Goal: Task Accomplishment & Management: Manage account settings

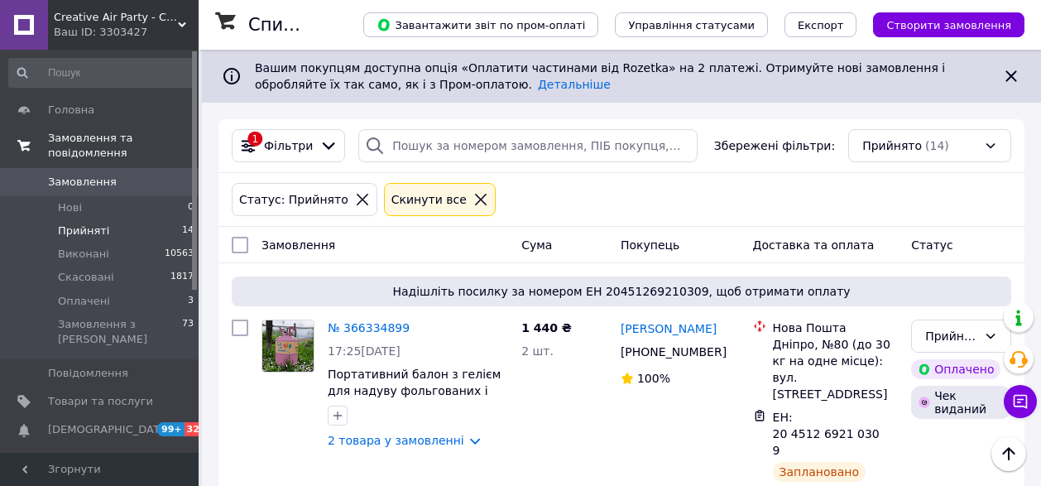
scroll to position [1563, 0]
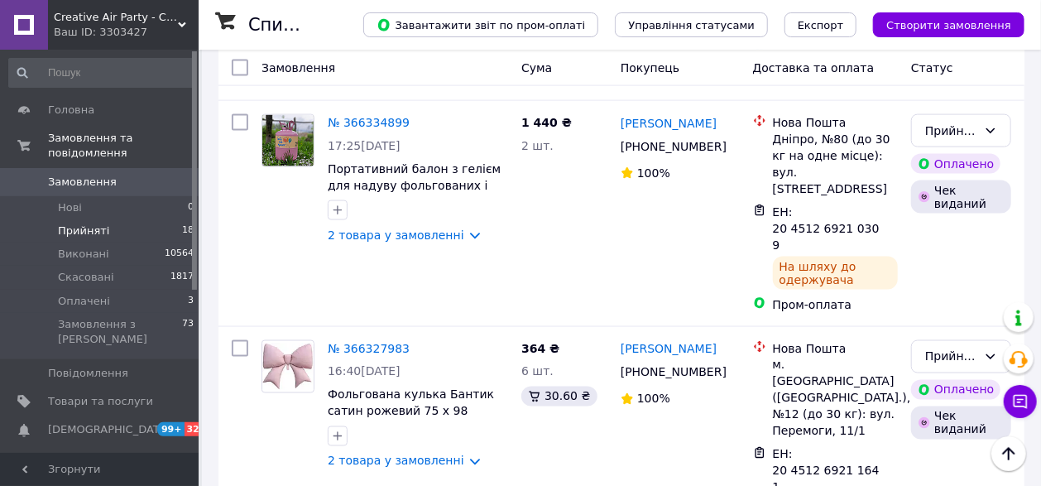
scroll to position [1011, 0]
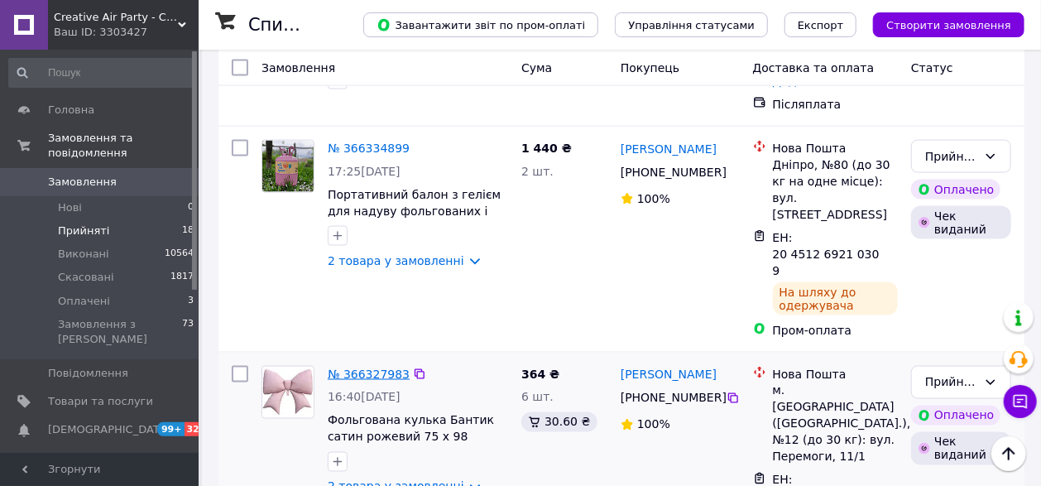
click at [370, 367] on link "№ 366327983" at bounding box center [369, 373] width 82 height 13
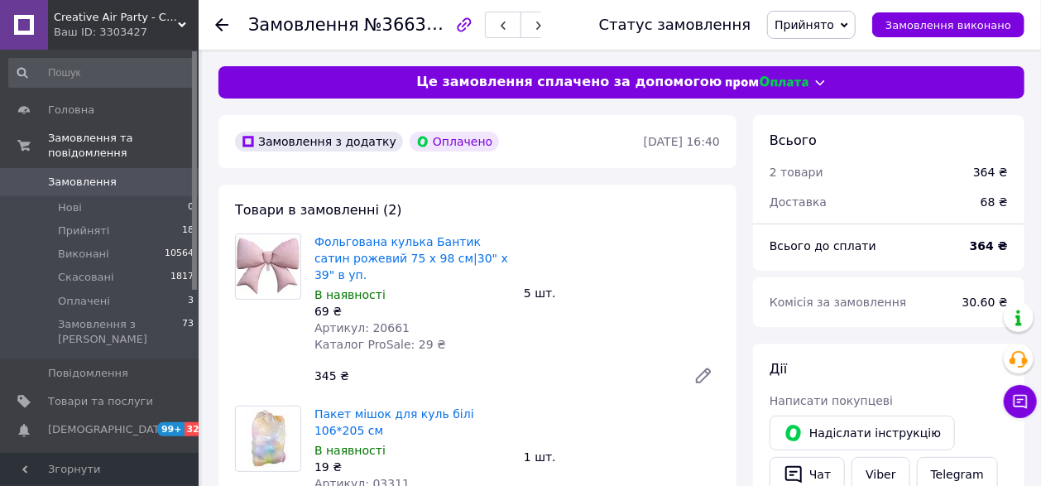
scroll to position [49, 0]
click at [220, 26] on icon at bounding box center [221, 24] width 13 height 13
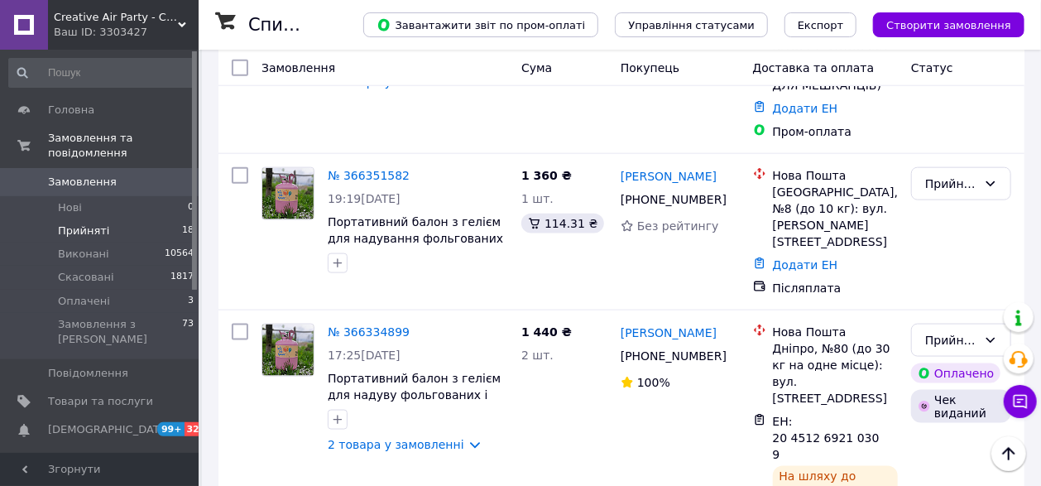
scroll to position [735, 0]
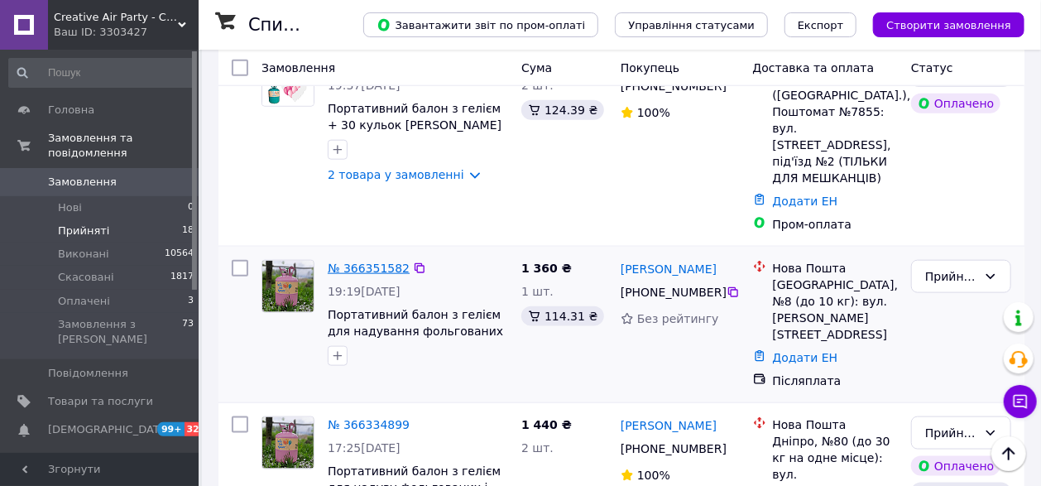
click at [377, 262] on link "№ 366351582" at bounding box center [369, 268] width 82 height 13
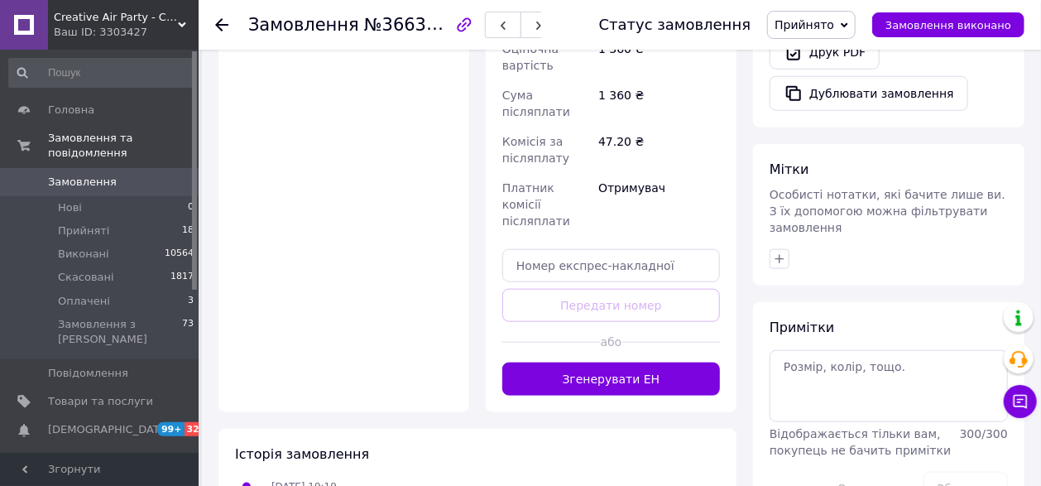
scroll to position [721, 0]
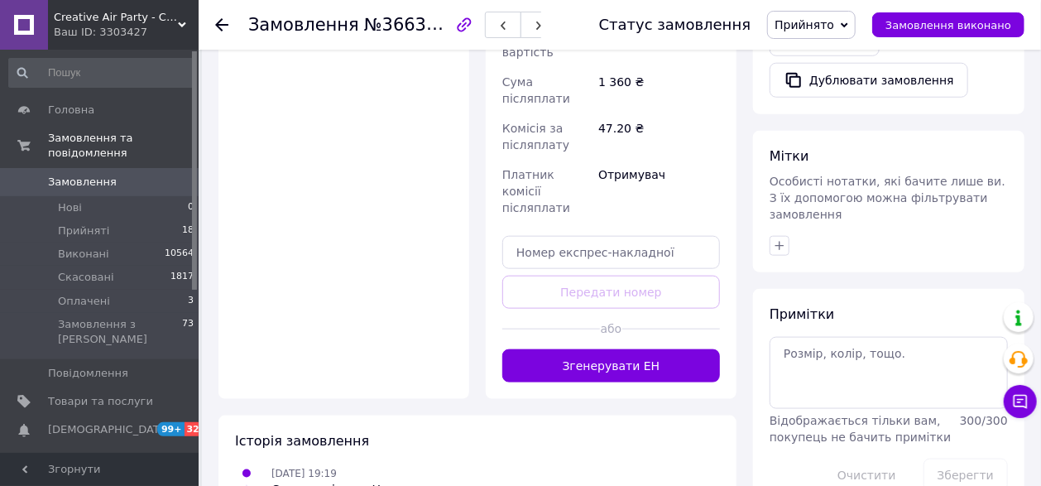
click at [223, 28] on icon at bounding box center [221, 24] width 13 height 13
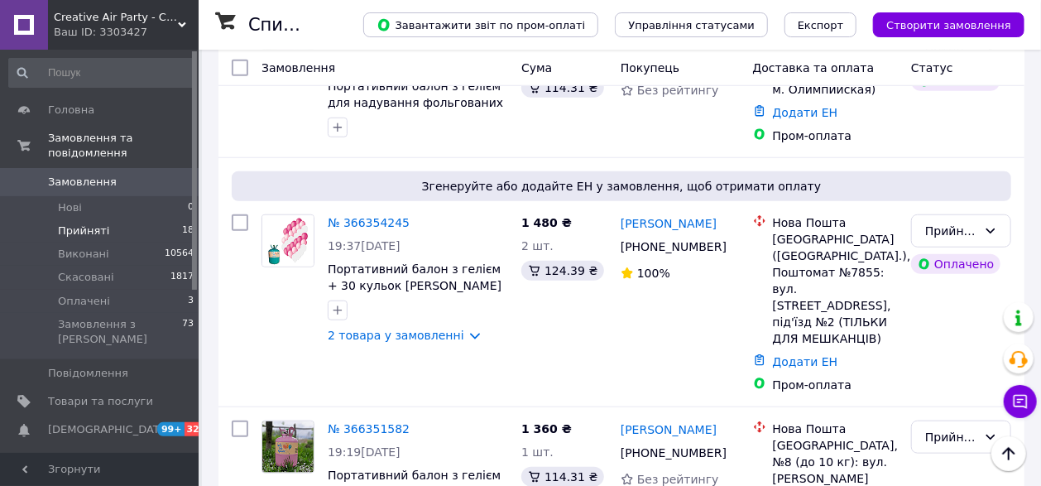
scroll to position [551, 0]
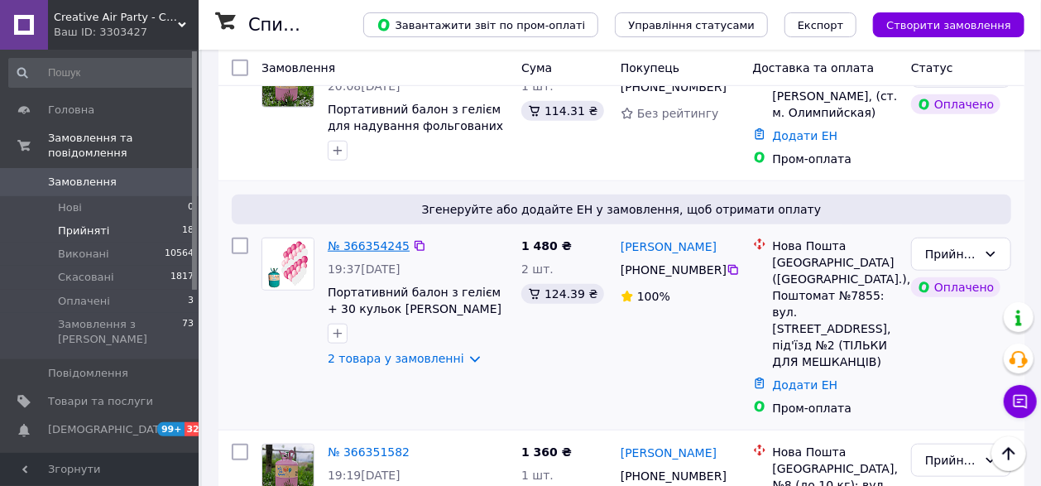
click at [379, 244] on link "№ 366354245" at bounding box center [369, 245] width 82 height 13
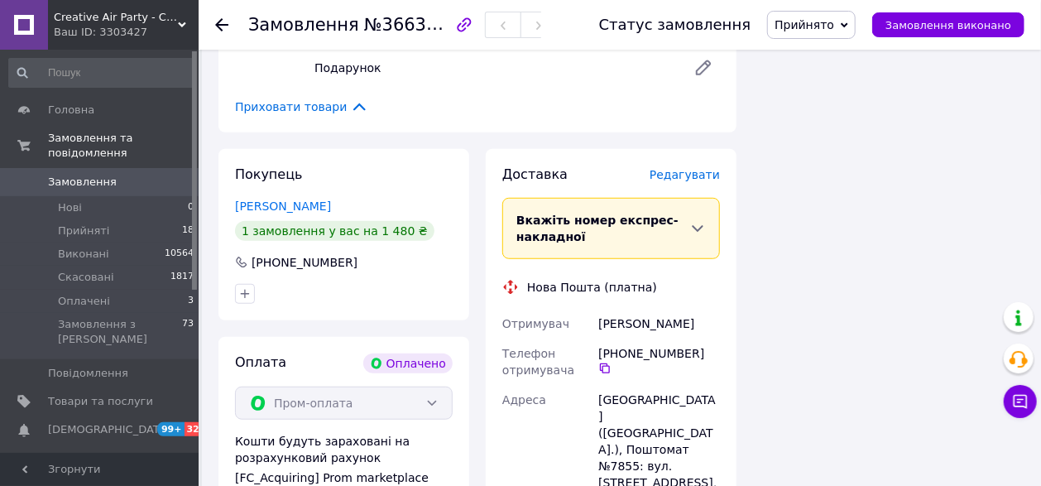
scroll to position [551, 0]
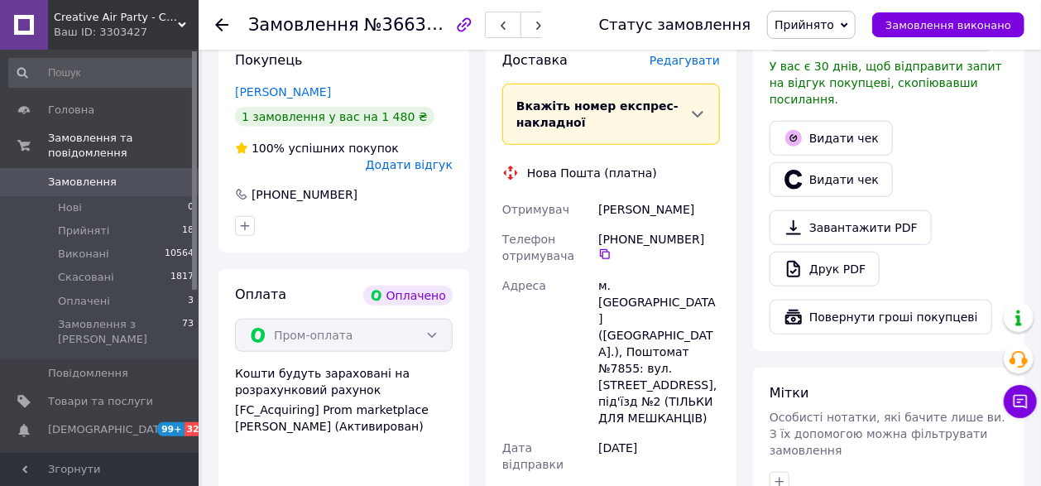
drag, startPoint x: 704, startPoint y: 197, endPoint x: 597, endPoint y: 200, distance: 107.6
click at [597, 200] on div "Бенедик Кристина" at bounding box center [659, 209] width 128 height 30
copy div "Бенедик Кристина"
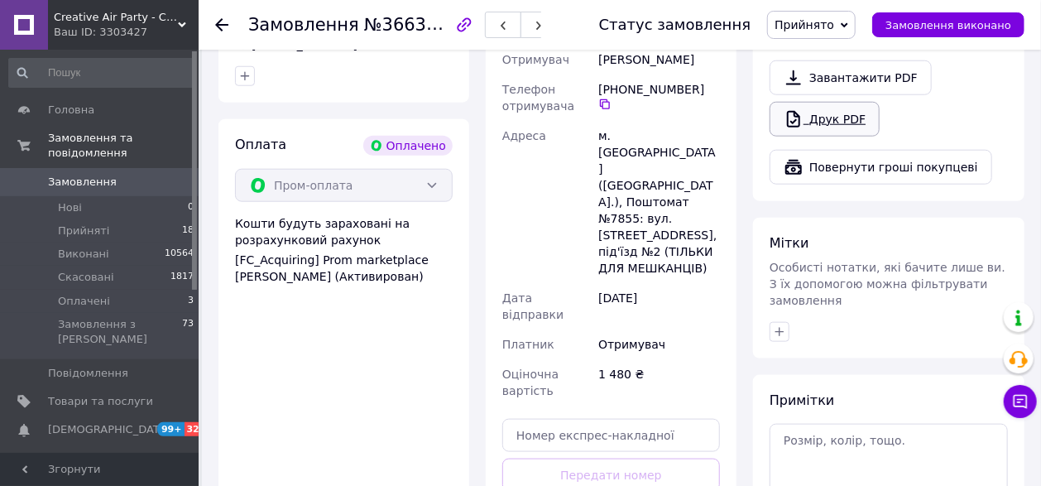
scroll to position [735, 0]
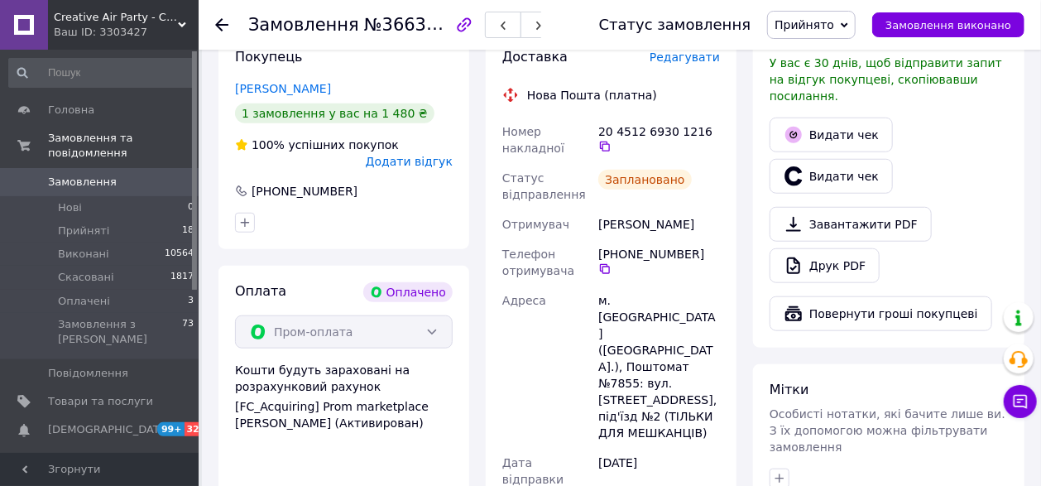
scroll to position [367, 0]
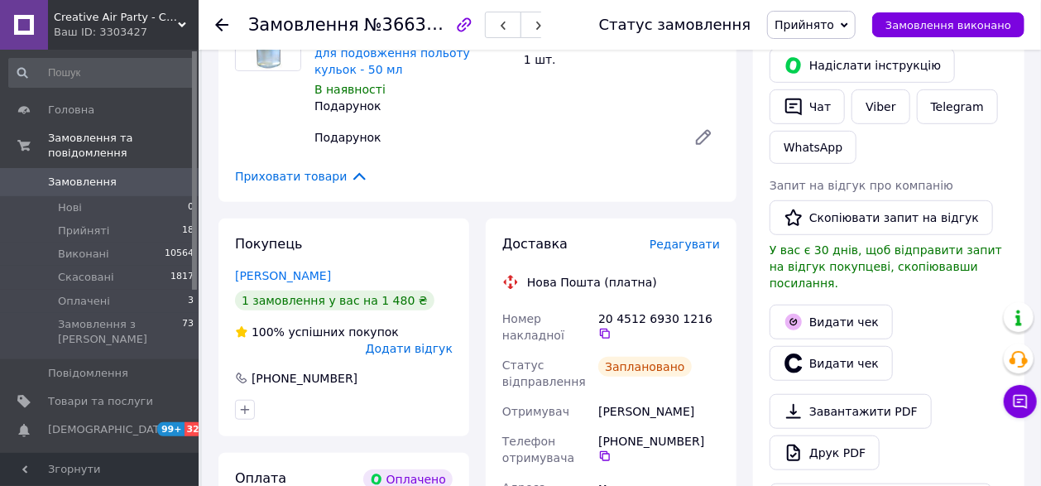
click at [226, 22] on icon at bounding box center [221, 24] width 13 height 13
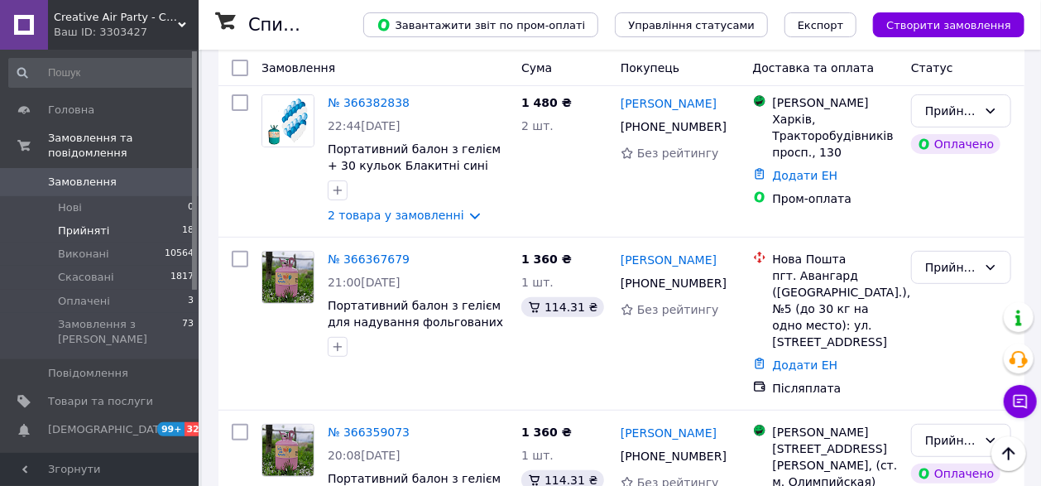
scroll to position [367, 0]
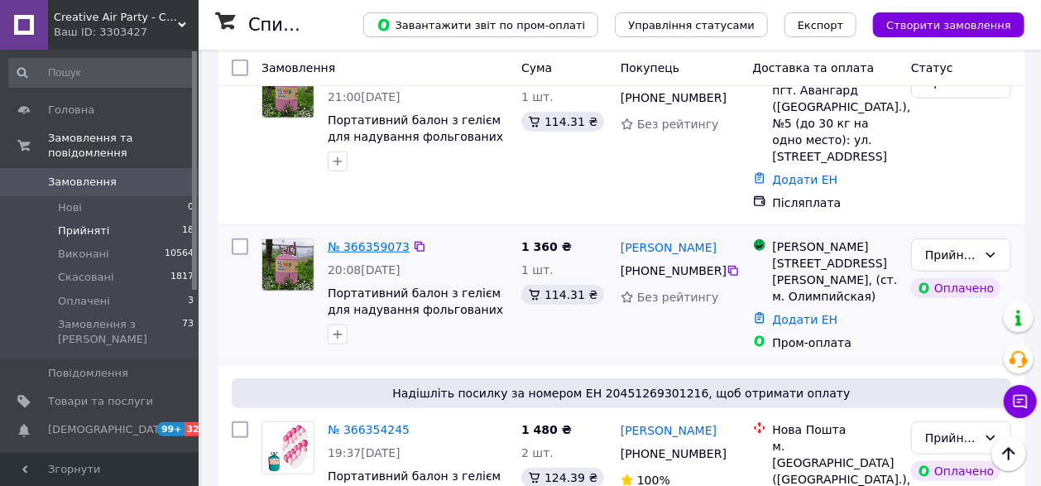
click at [381, 246] on link "№ 366359073" at bounding box center [369, 246] width 82 height 13
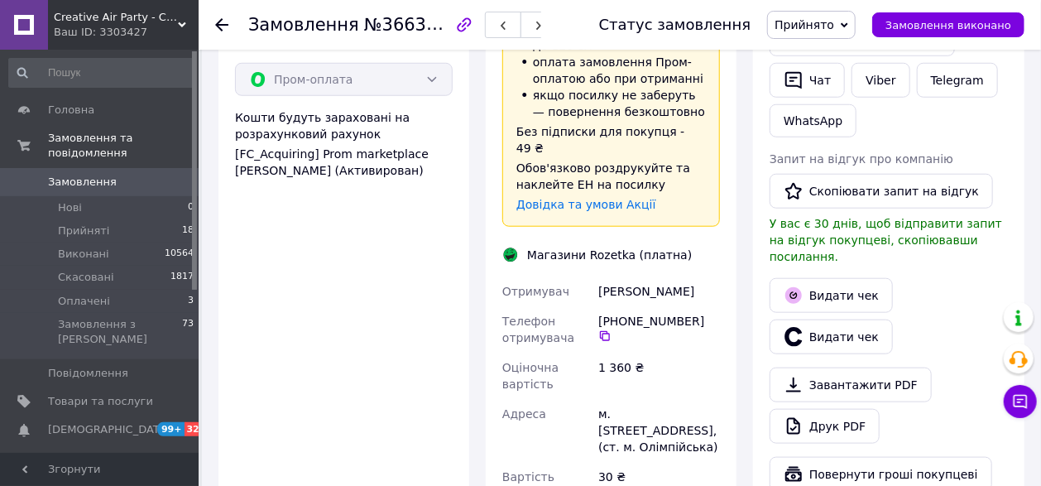
scroll to position [644, 0]
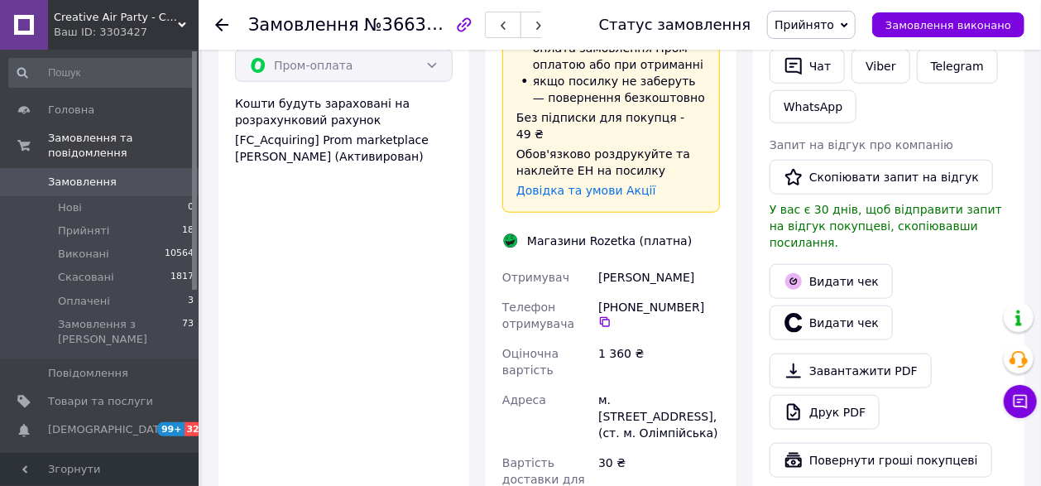
drag, startPoint x: 705, startPoint y: 230, endPoint x: 601, endPoint y: 230, distance: 104.3
click at [601, 262] on div "Стрєлова Анастасія" at bounding box center [659, 277] width 128 height 30
copy div "Стрєлова Анастасія"
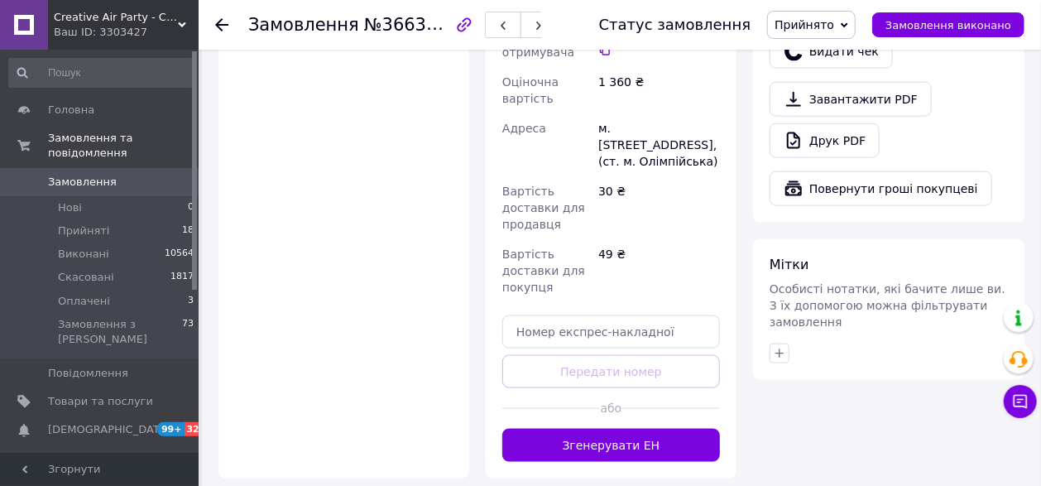
scroll to position [1011, 0]
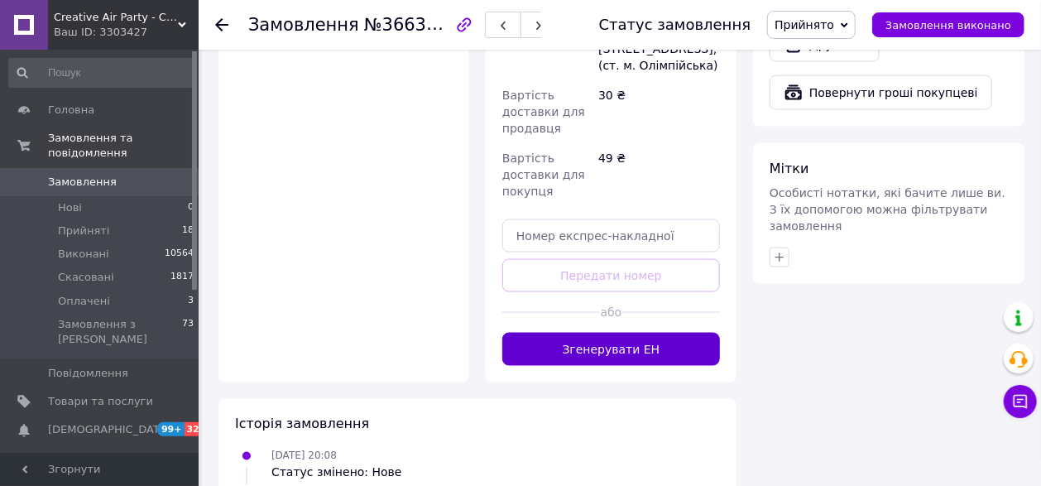
click at [605, 333] on button "Згенерувати ЕН" at bounding box center [611, 349] width 218 height 33
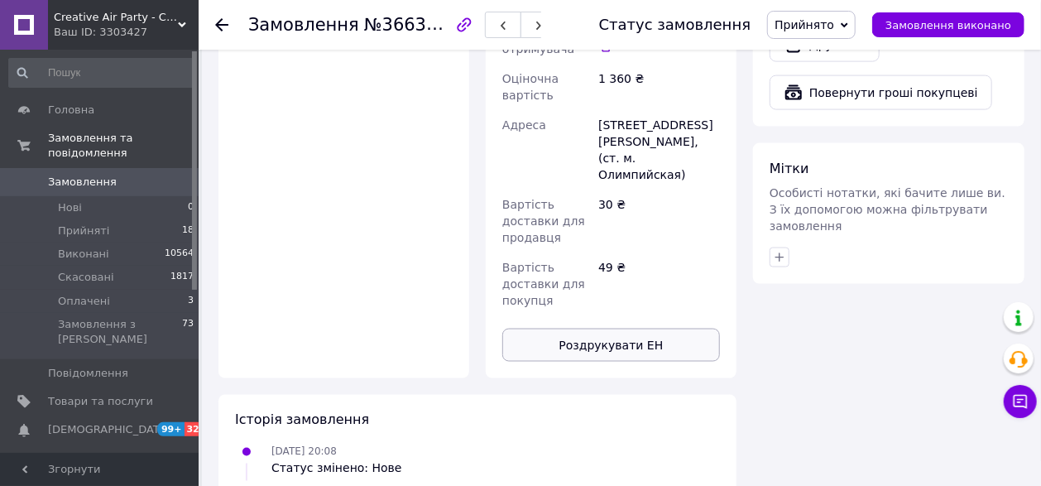
click at [624, 329] on button "Роздрукувати ЕН" at bounding box center [611, 345] width 218 height 33
click at [228, 26] on div at bounding box center [231, 25] width 33 height 50
click at [224, 26] on icon at bounding box center [221, 24] width 13 height 13
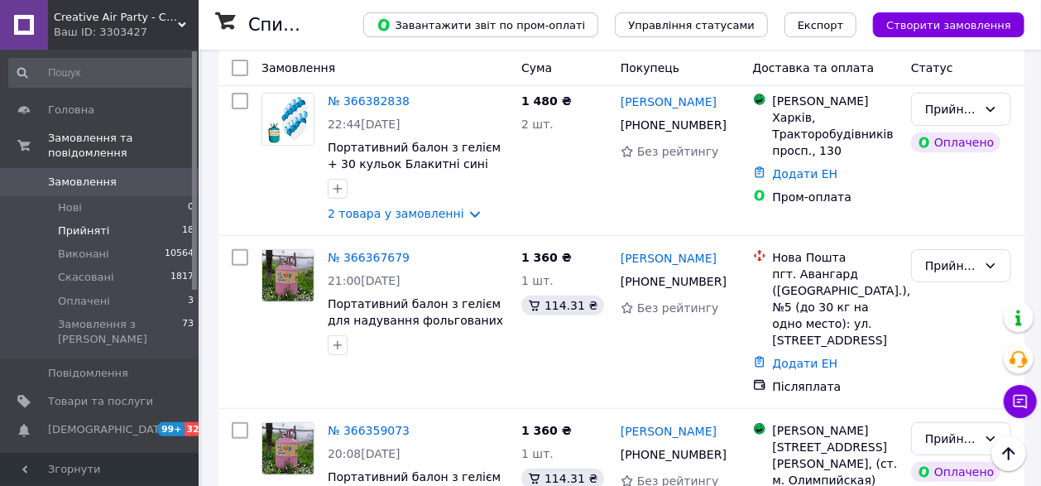
scroll to position [92, 0]
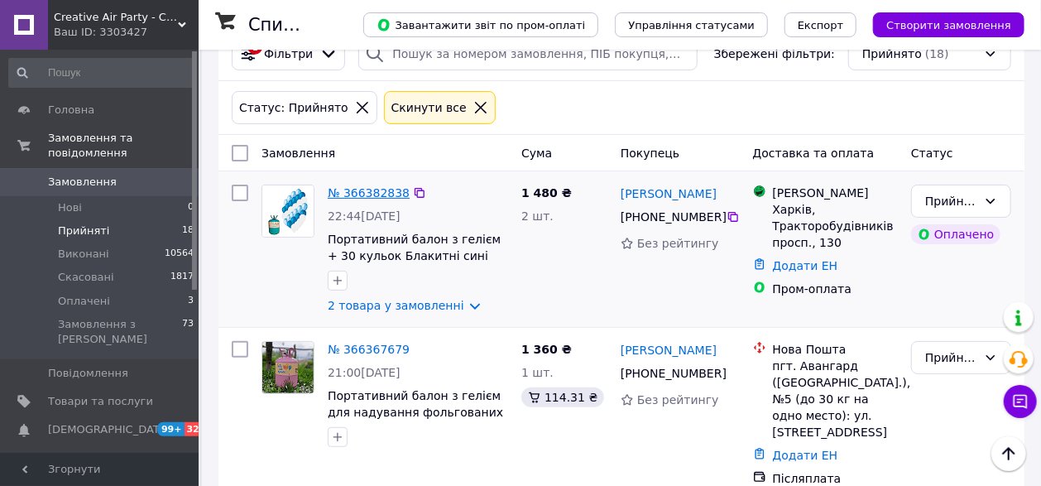
click at [370, 189] on link "№ 366382838" at bounding box center [369, 192] width 82 height 13
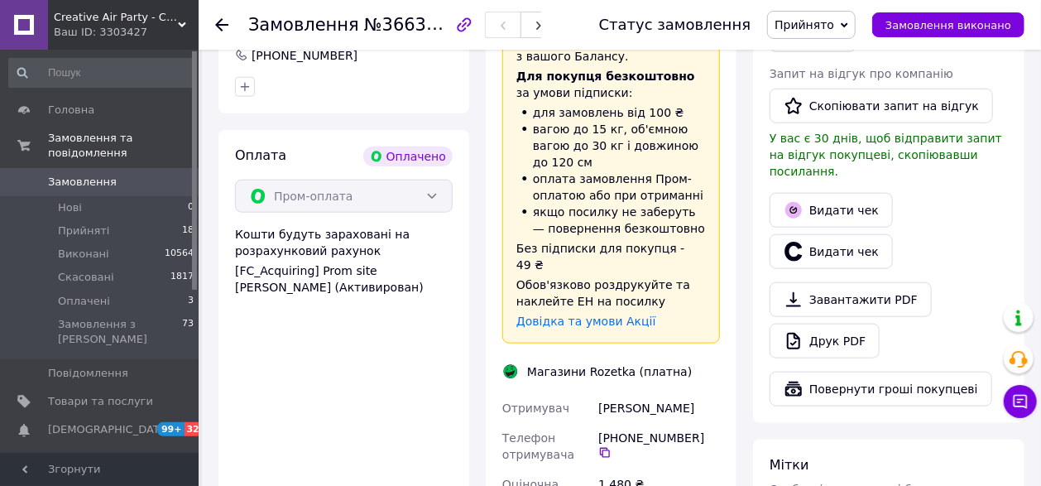
scroll to position [735, 0]
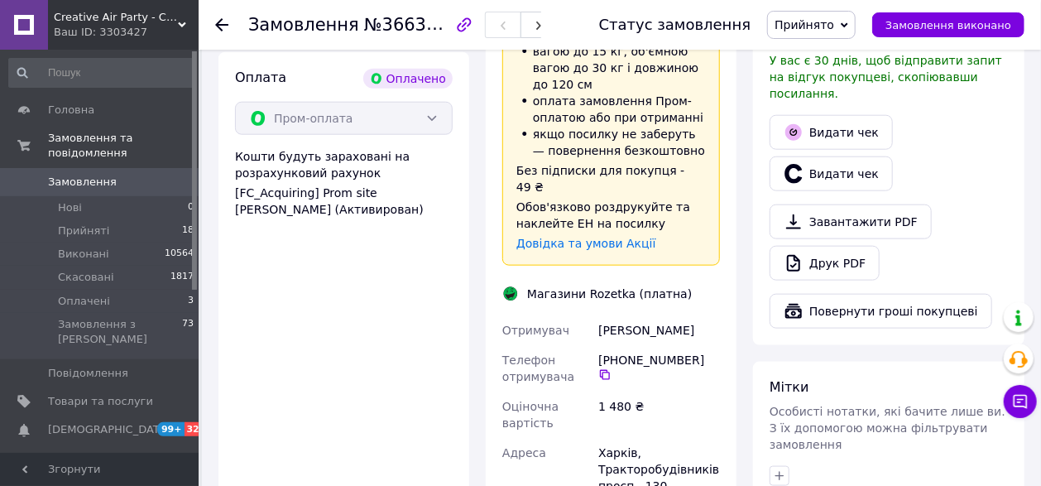
drag, startPoint x: 601, startPoint y: 263, endPoint x: 655, endPoint y: 281, distance: 57.3
click at [655, 315] on div "Панюшкина Анастасия" at bounding box center [659, 330] width 128 height 30
copy div "Панюшкина Анастасия"
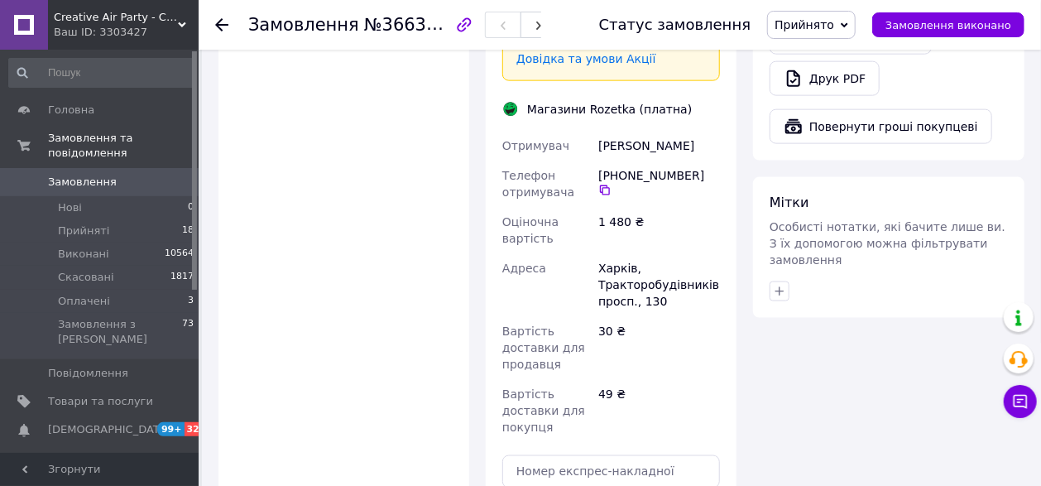
scroll to position [1011, 0]
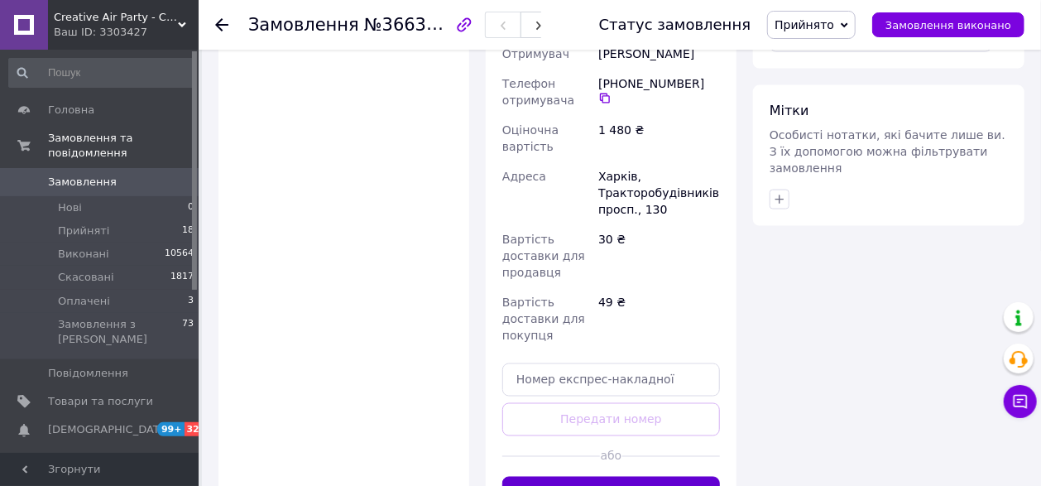
click at [593, 477] on button "Згенерувати ЕН" at bounding box center [611, 493] width 218 height 33
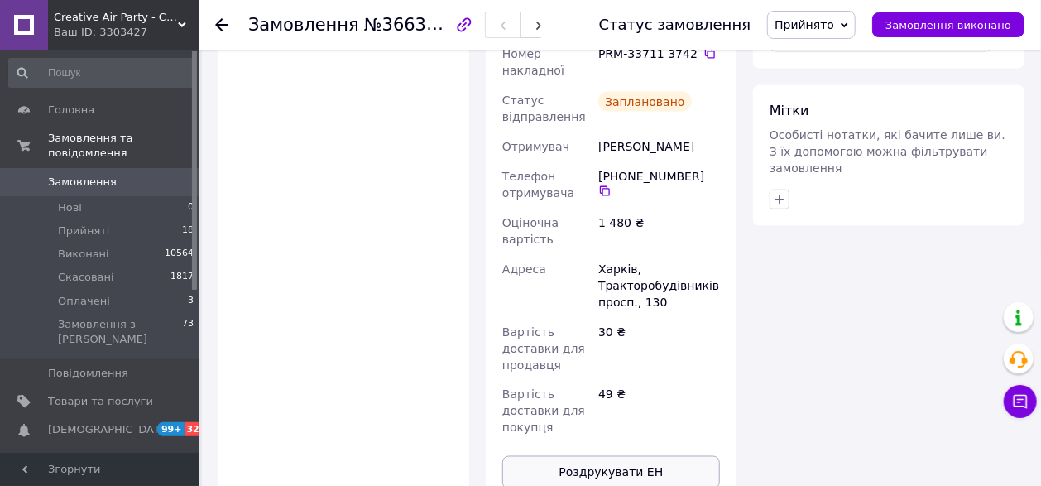
click at [608, 456] on button "Роздрукувати ЕН" at bounding box center [611, 472] width 218 height 33
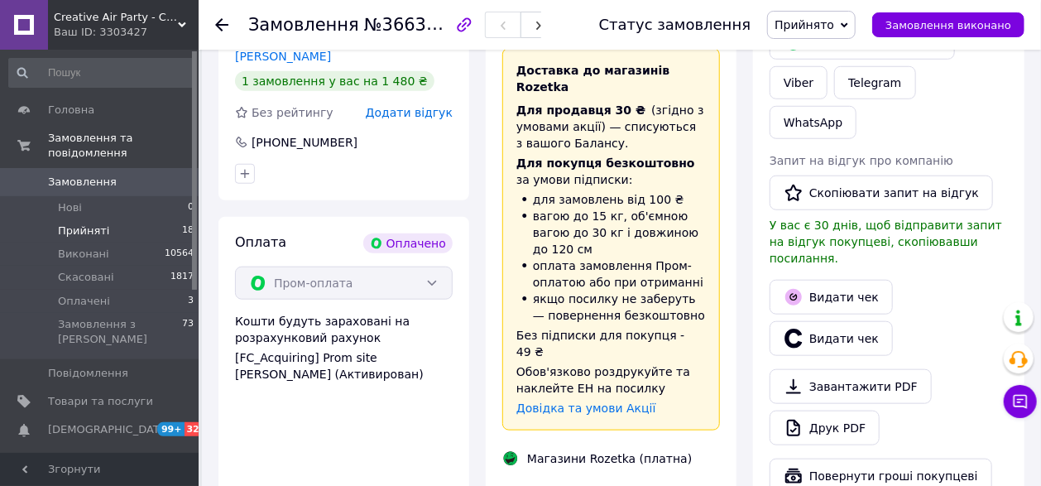
scroll to position [459, 0]
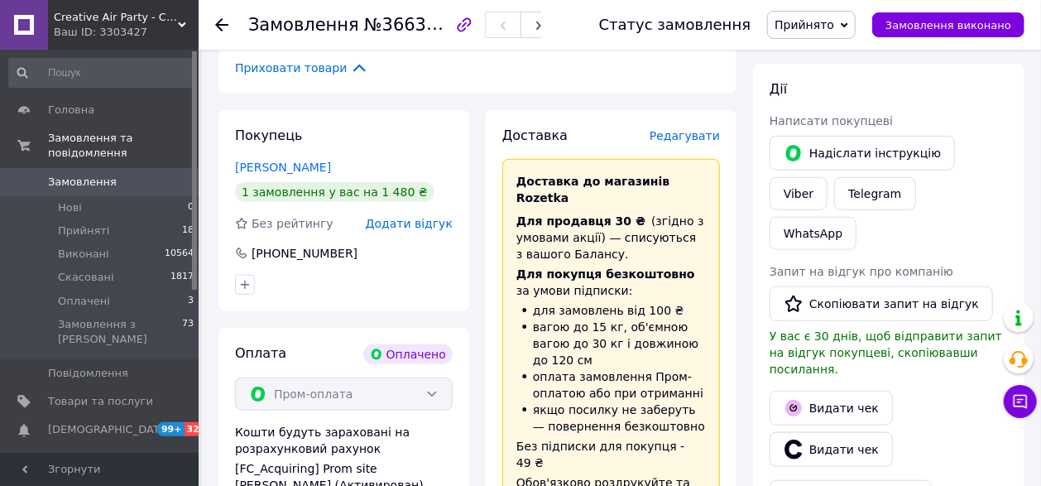
click at [224, 25] on use at bounding box center [221, 24] width 13 height 13
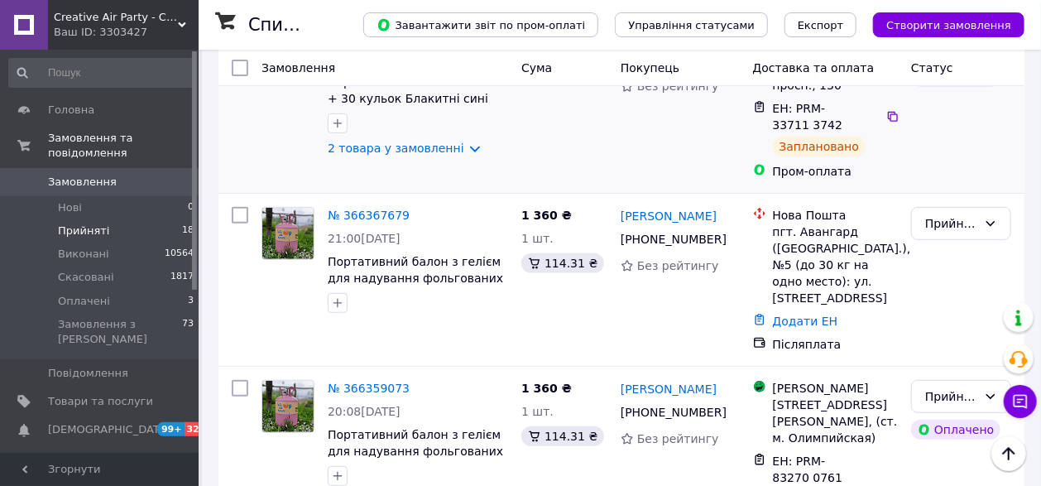
scroll to position [276, 0]
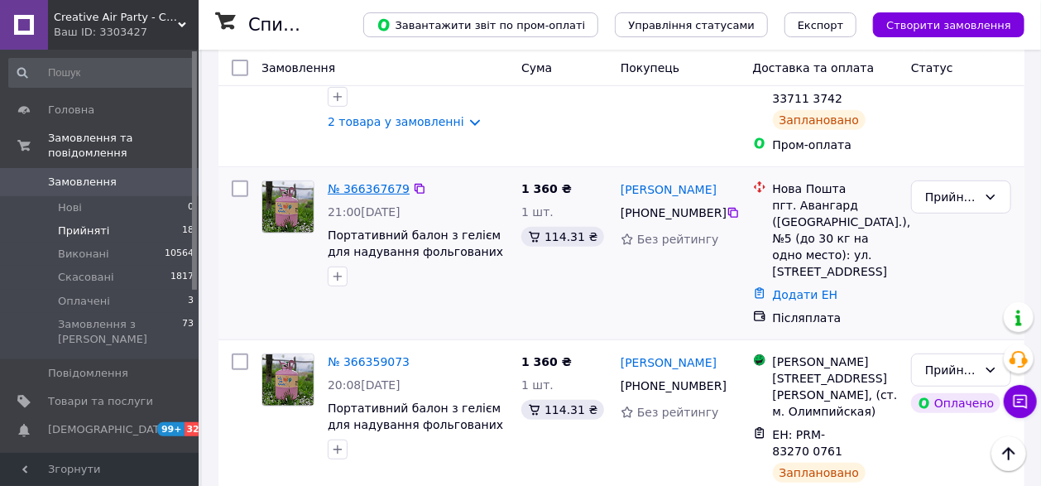
click at [372, 182] on link "№ 366367679" at bounding box center [369, 188] width 82 height 13
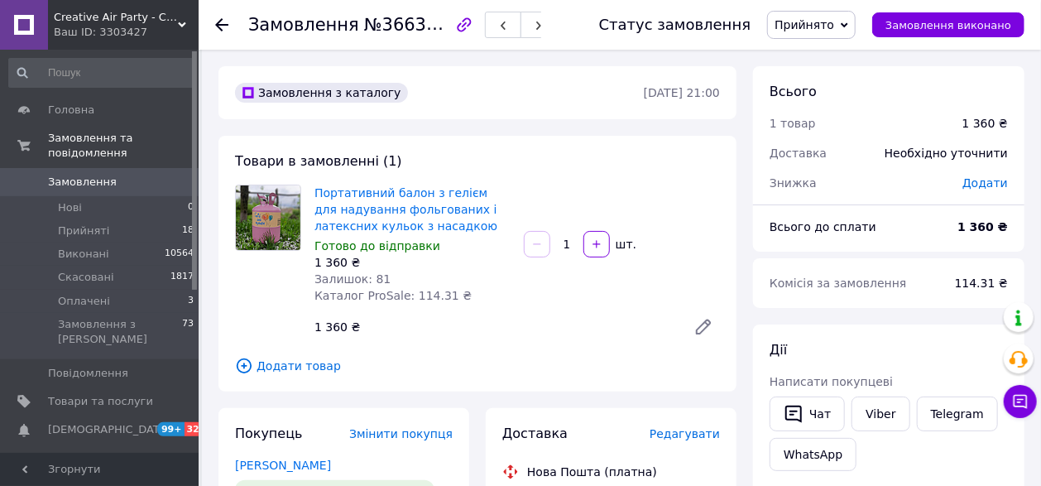
click at [223, 25] on use at bounding box center [221, 24] width 13 height 13
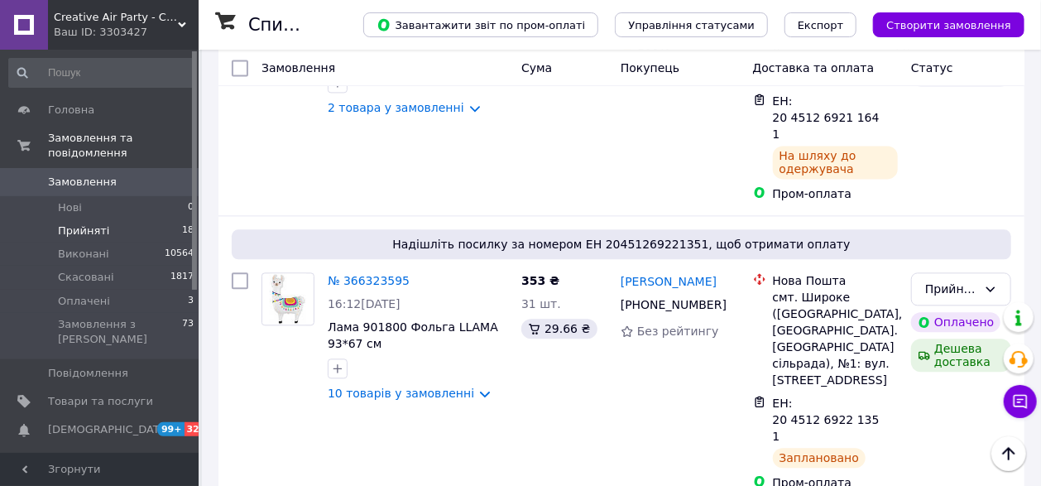
scroll to position [1563, 0]
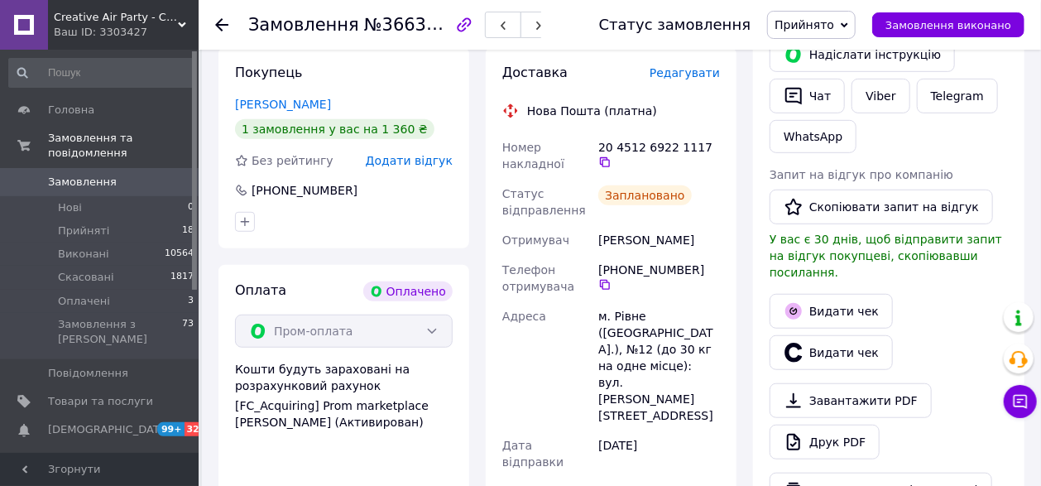
scroll to position [420, 0]
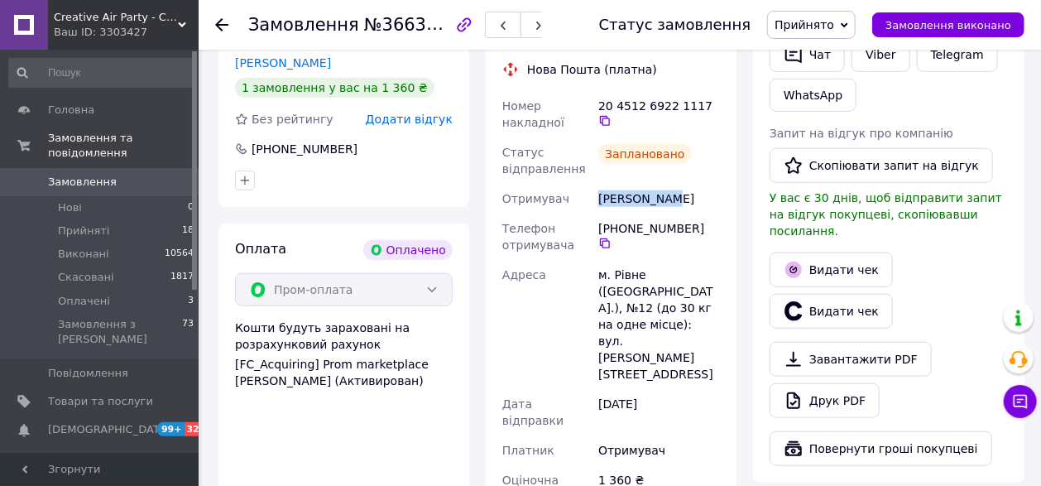
drag, startPoint x: 670, startPoint y: 198, endPoint x: 596, endPoint y: 198, distance: 73.7
click at [596, 198] on div "Холод Ольга" at bounding box center [659, 199] width 128 height 30
copy div "Холод Ольга"
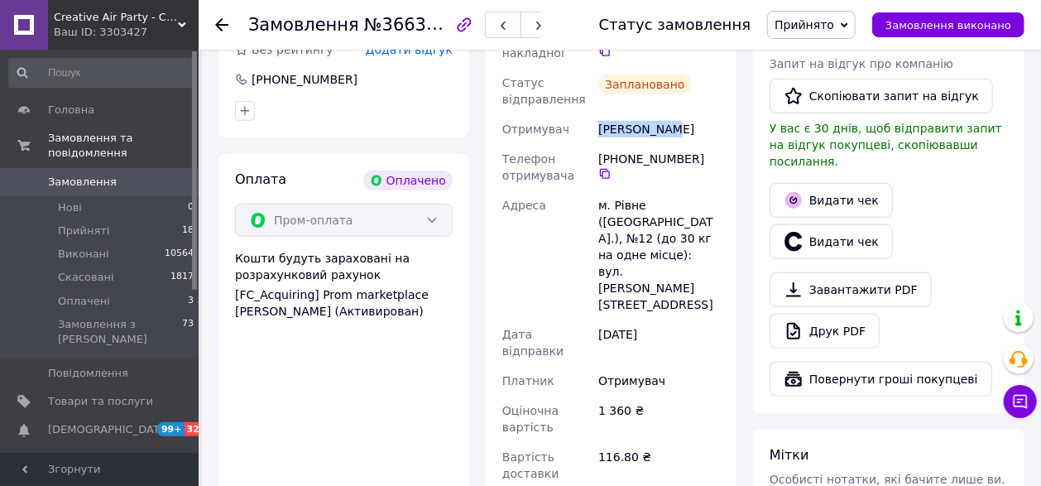
scroll to position [328, 0]
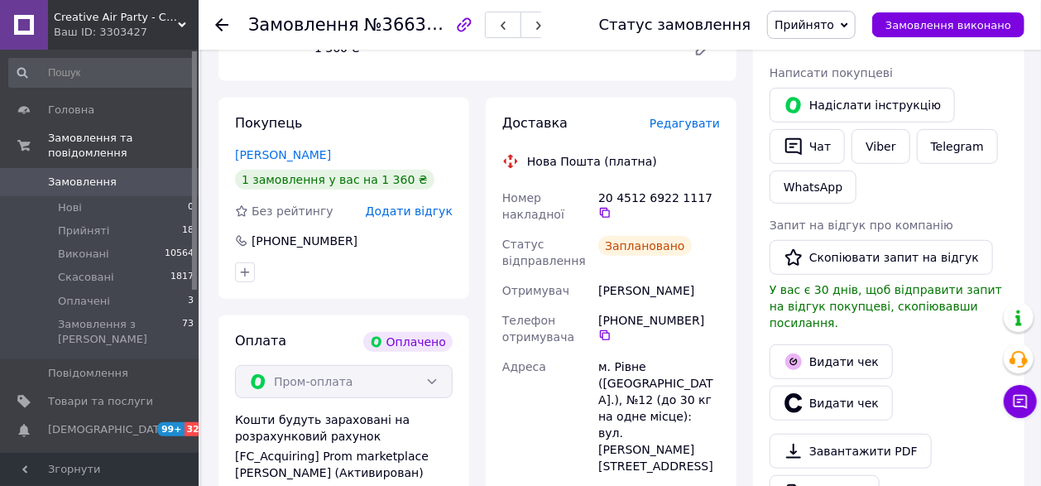
click at [229, 23] on div at bounding box center [231, 25] width 33 height 50
click at [219, 26] on icon at bounding box center [221, 24] width 13 height 13
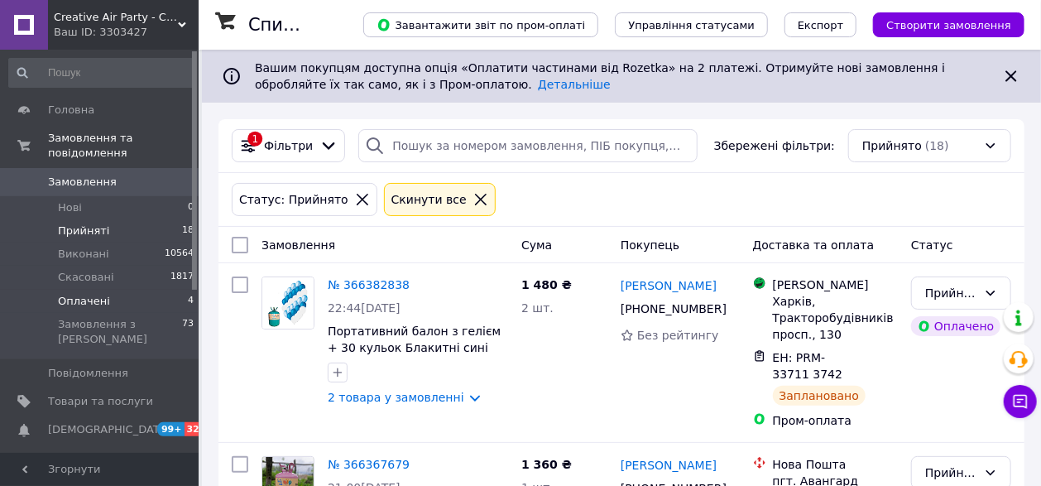
click at [122, 290] on li "Оплачені 4" at bounding box center [102, 301] width 204 height 23
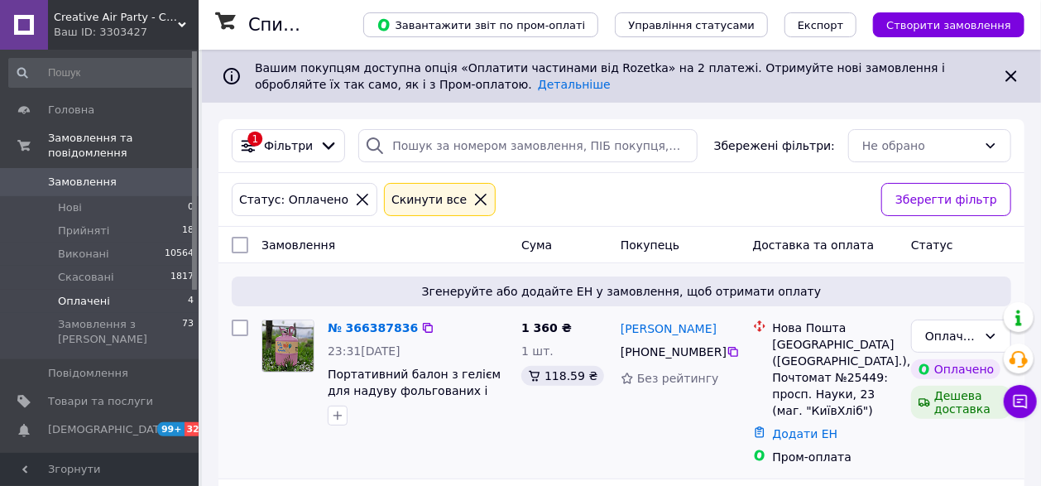
scroll to position [92, 0]
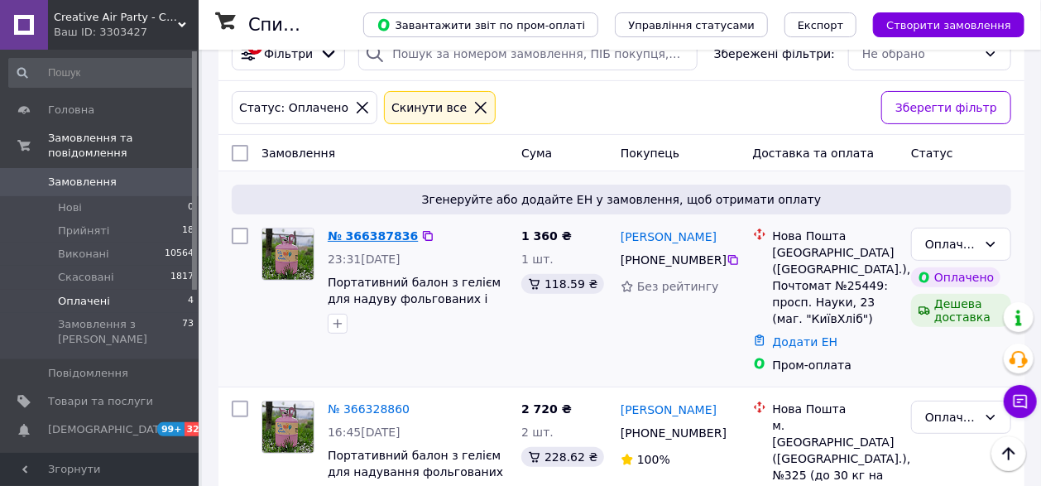
click at [391, 232] on link "№ 366387836" at bounding box center [373, 235] width 90 height 13
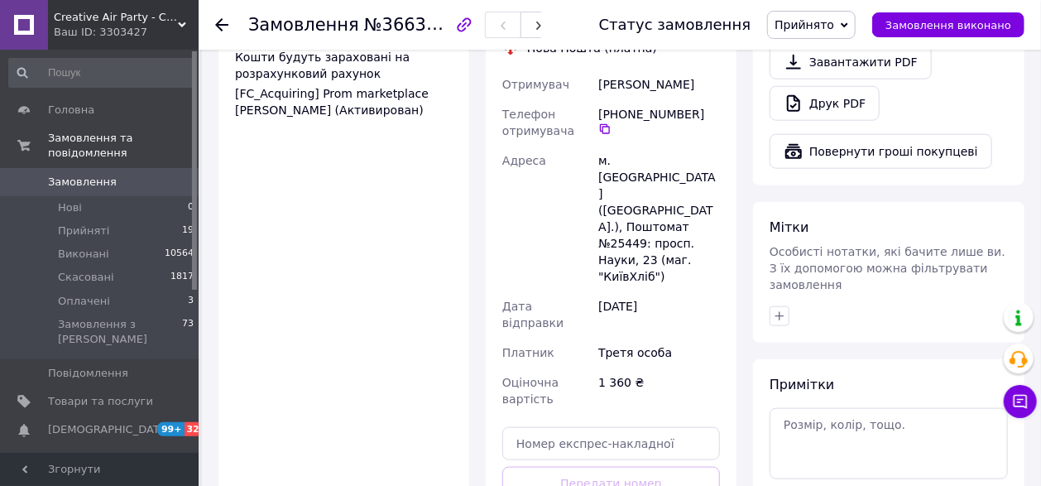
scroll to position [828, 0]
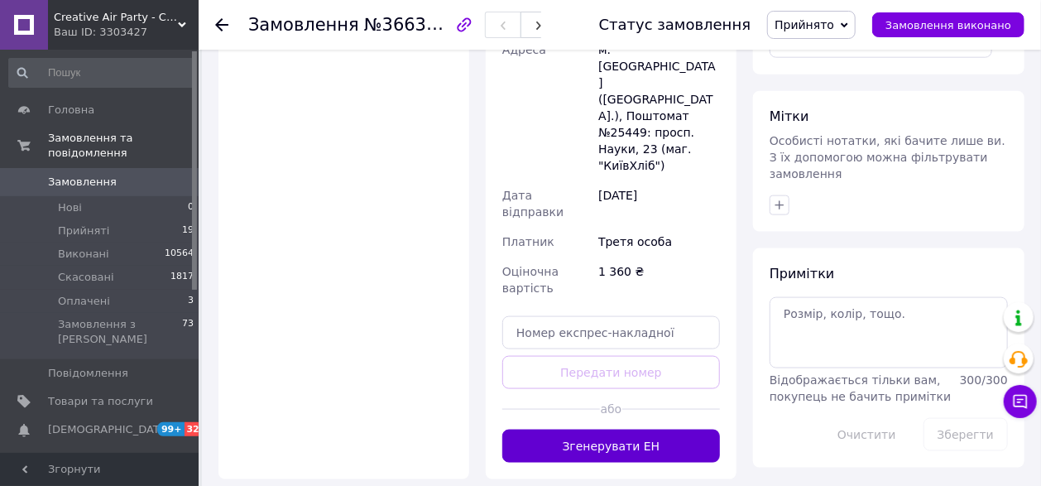
click at [593, 430] on button "Згенерувати ЕН" at bounding box center [611, 446] width 218 height 33
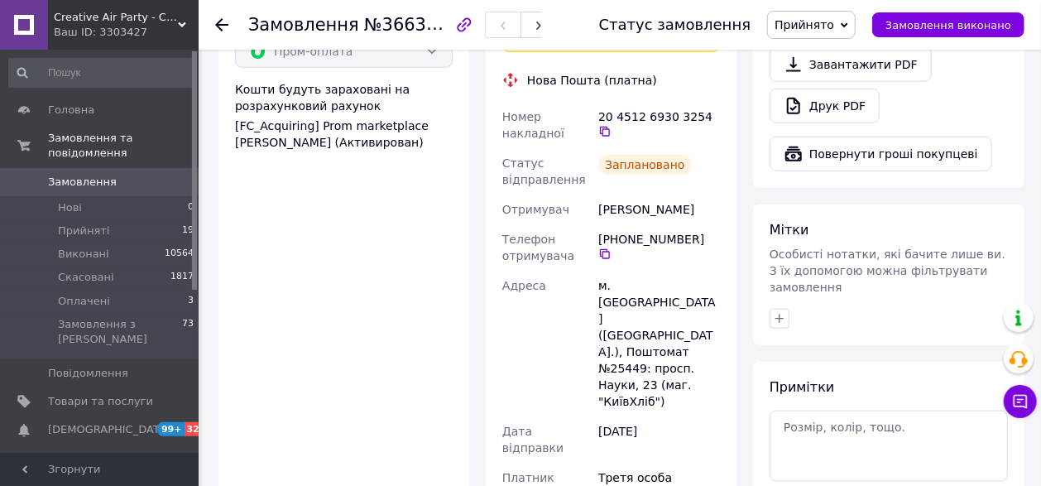
scroll to position [644, 0]
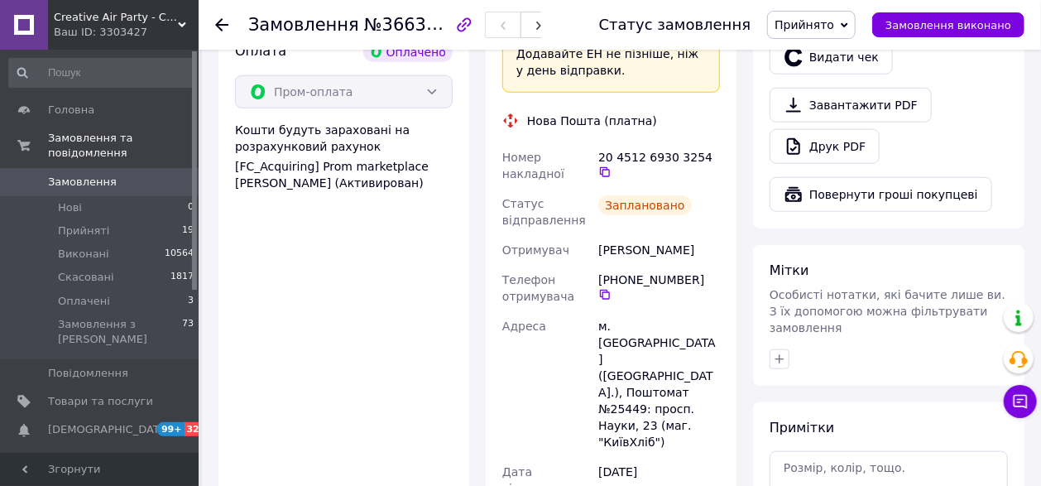
drag, startPoint x: 708, startPoint y: 222, endPoint x: 598, endPoint y: 222, distance: 110.1
click at [598, 235] on div "Макарова Марина" at bounding box center [659, 250] width 128 height 30
copy div "Макарова Марина"
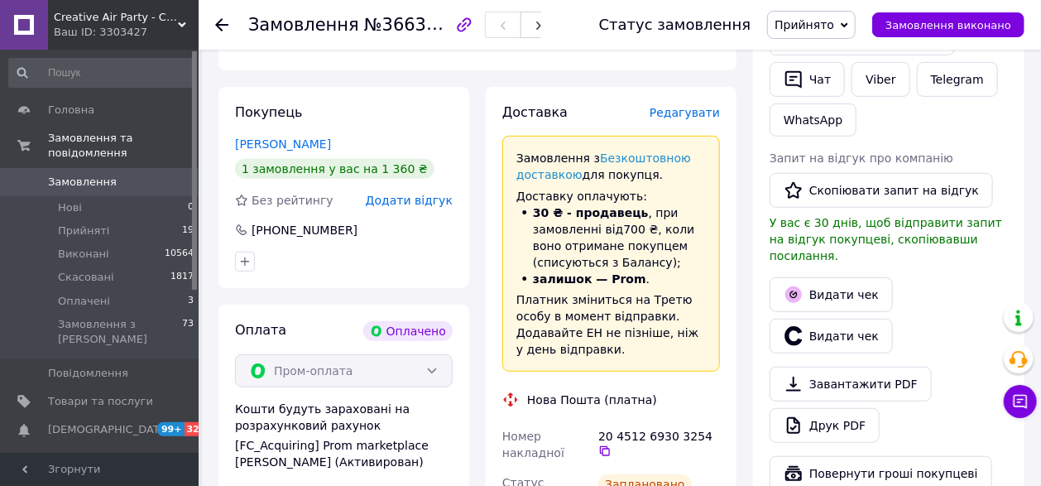
scroll to position [276, 0]
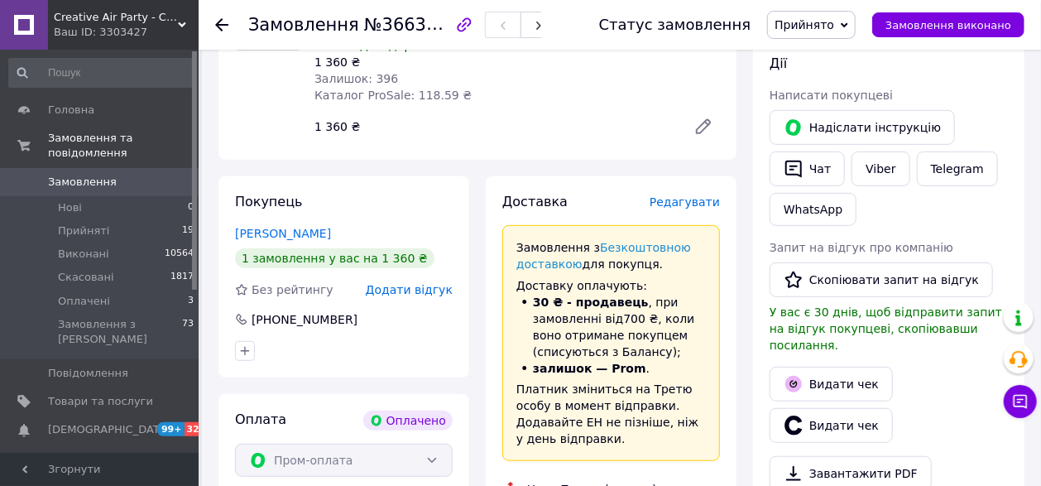
click at [227, 24] on use at bounding box center [221, 24] width 13 height 13
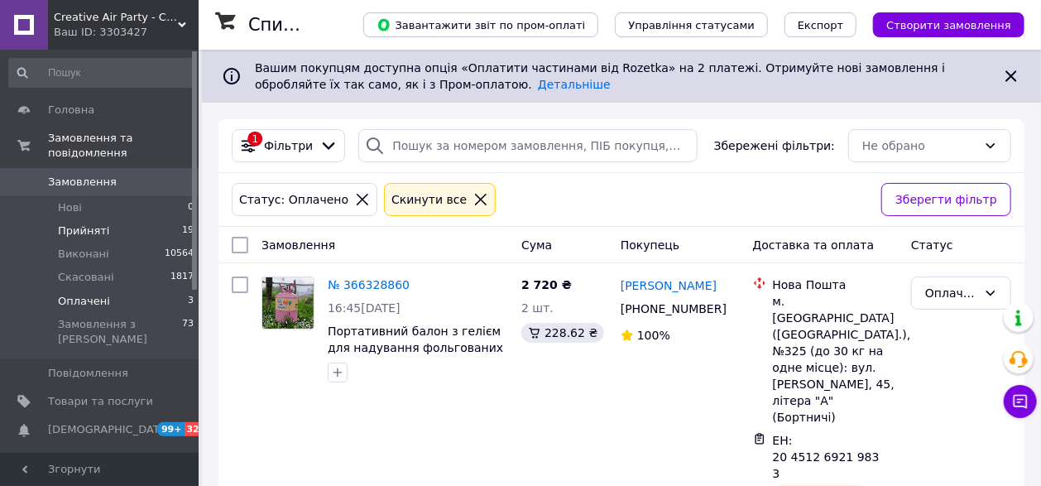
click at [97, 223] on span "Прийняті" at bounding box center [83, 230] width 51 height 15
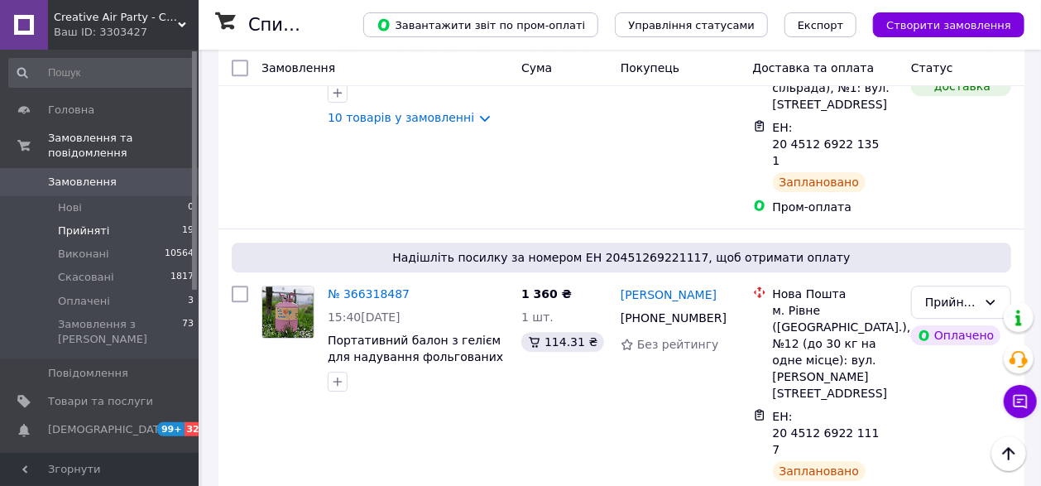
scroll to position [2114, 0]
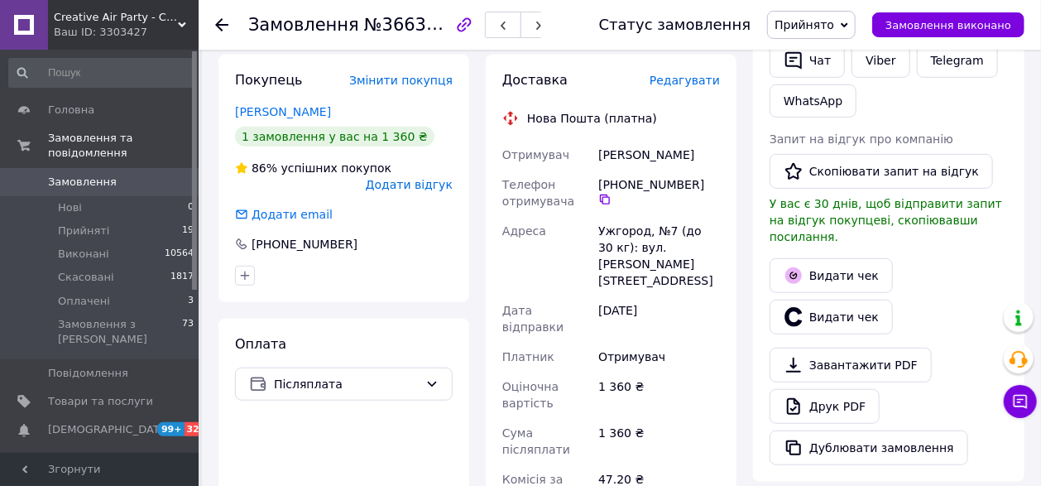
scroll to position [721, 0]
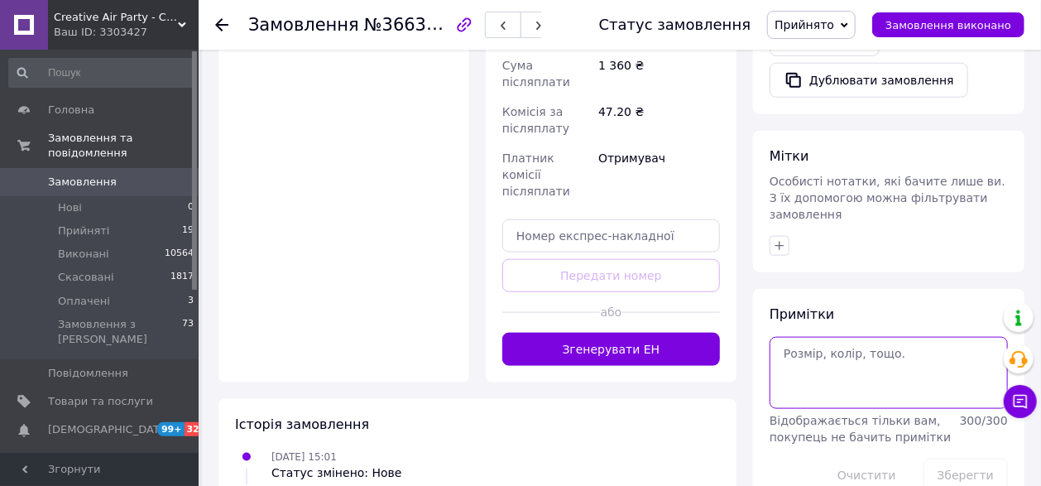
click at [814, 337] on textarea at bounding box center [889, 372] width 238 height 71
type textarea "питав, чи відправимо у понед"
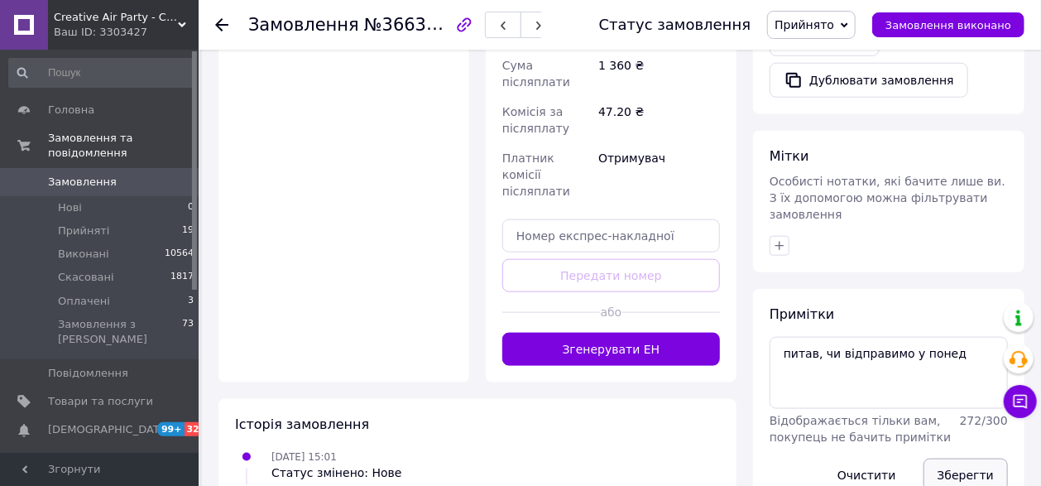
click at [975, 458] on button "Зберегти" at bounding box center [966, 474] width 84 height 33
click at [983, 458] on button "Зберегти" at bounding box center [966, 474] width 84 height 33
click at [219, 27] on use at bounding box center [221, 24] width 13 height 13
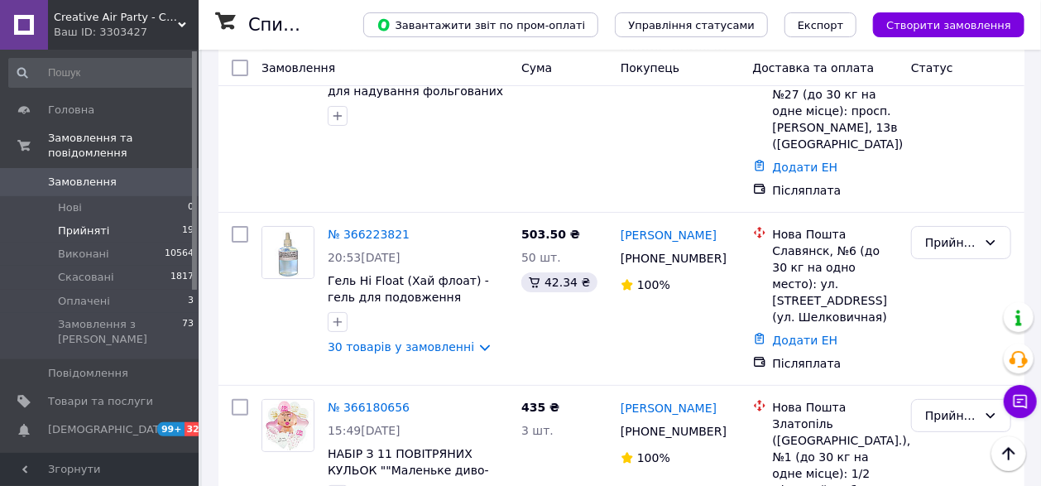
scroll to position [2850, 0]
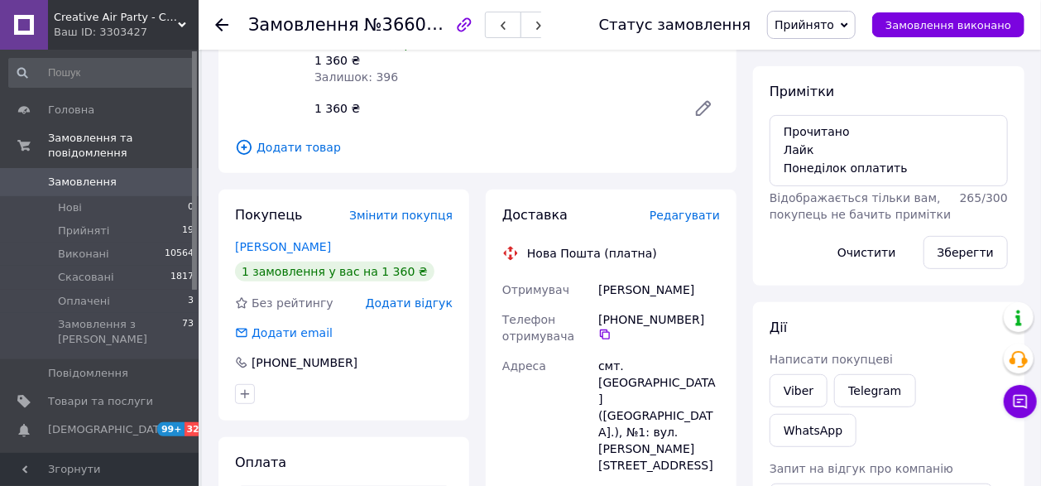
scroll to position [195, 0]
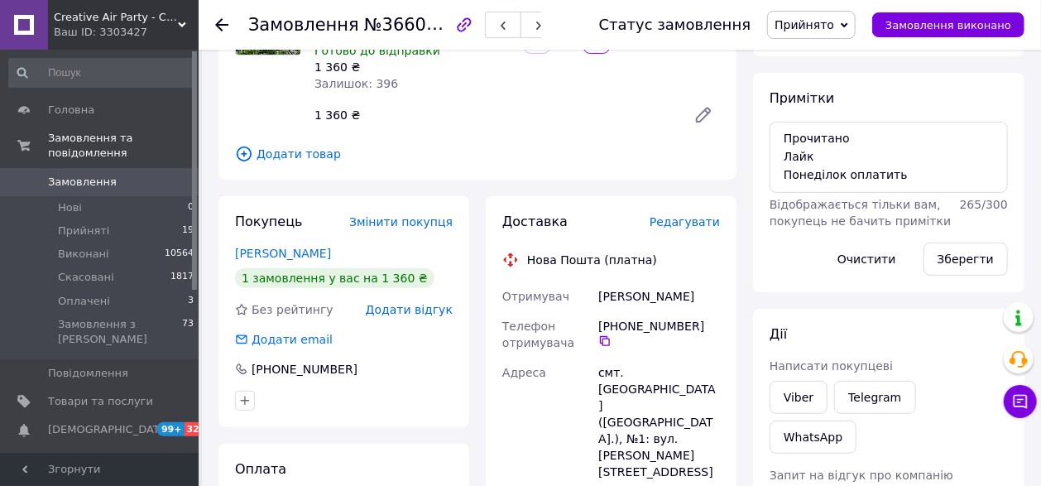
click at [223, 22] on icon at bounding box center [221, 24] width 13 height 13
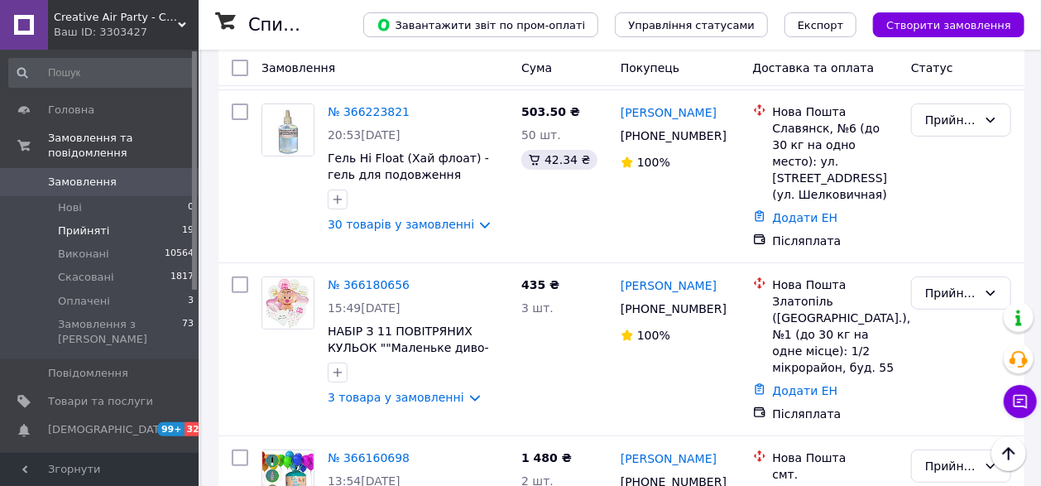
scroll to position [2789, 0]
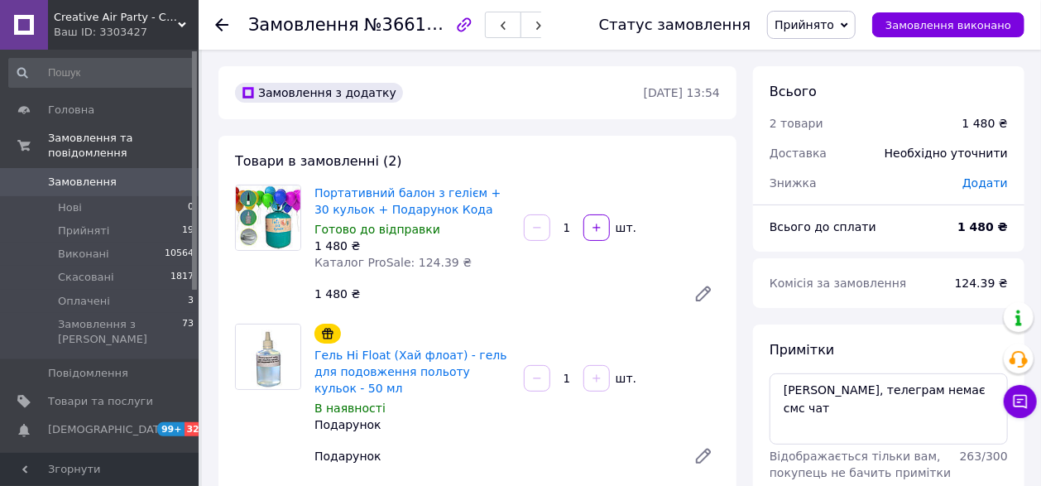
click at [223, 22] on icon at bounding box center [221, 24] width 13 height 13
